Goal: Task Accomplishment & Management: Manage account settings

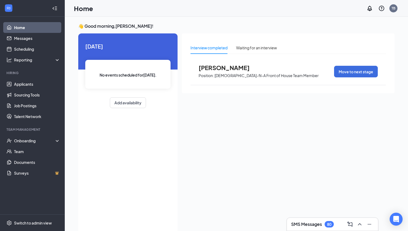
click at [216, 67] on span "[PERSON_NAME]" at bounding box center [227, 67] width 59 height 7
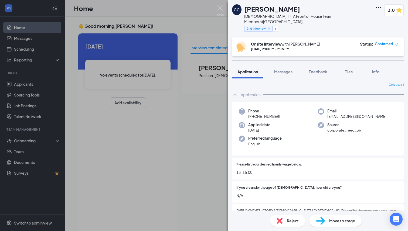
click at [341, 220] on span "Move to stage" at bounding box center [342, 221] width 26 height 6
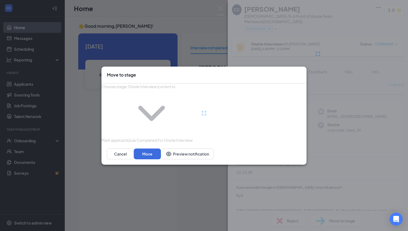
type input "Post-Interview Review Stage (next stage)"
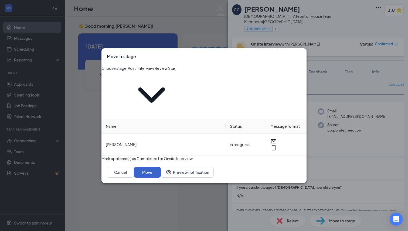
click at [161, 167] on button "Move" at bounding box center [147, 172] width 27 height 11
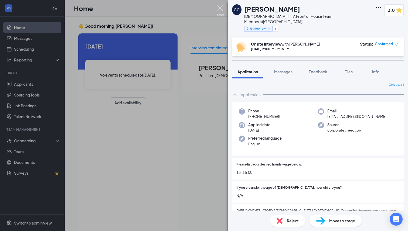
click at [221, 9] on img at bounding box center [220, 10] width 7 height 11
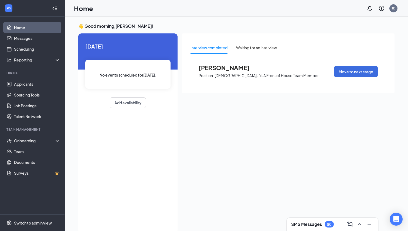
click at [17, 28] on link "Home" at bounding box center [37, 27] width 46 height 11
click at [19, 80] on link "Applicants" at bounding box center [37, 84] width 46 height 11
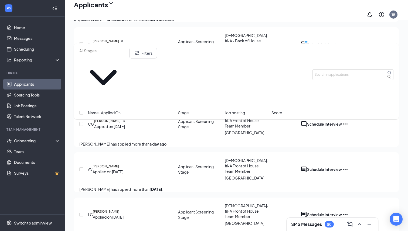
scroll to position [208, 0]
click at [28, 51] on link "Scheduling" at bounding box center [37, 49] width 46 height 11
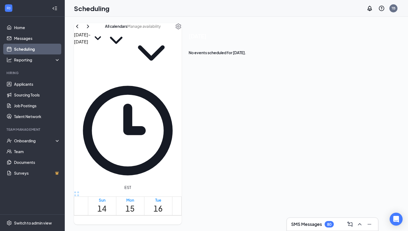
scroll to position [441, 0]
click at [34, 25] on link "Home" at bounding box center [37, 27] width 46 height 11
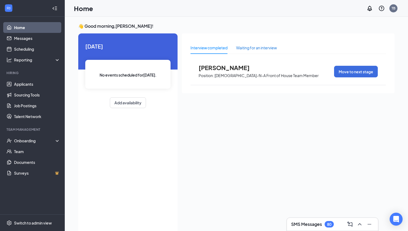
click at [253, 47] on div "Waiting for an interview" at bounding box center [256, 48] width 41 height 6
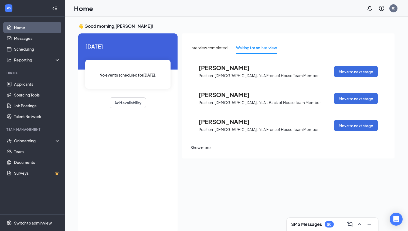
click at [53, 8] on icon "Collapse" at bounding box center [54, 8] width 5 height 5
